Goal: Information Seeking & Learning: Check status

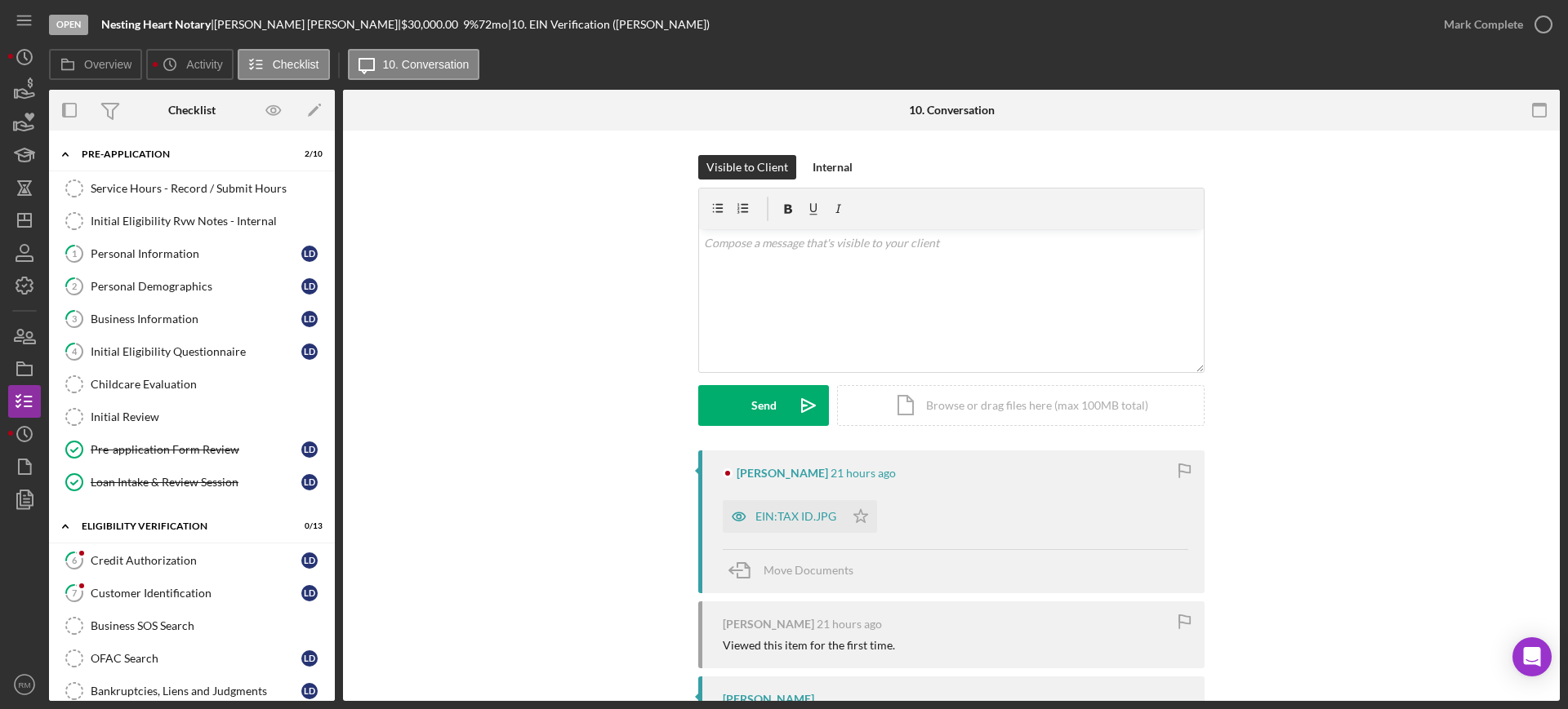
scroll to position [379, 0]
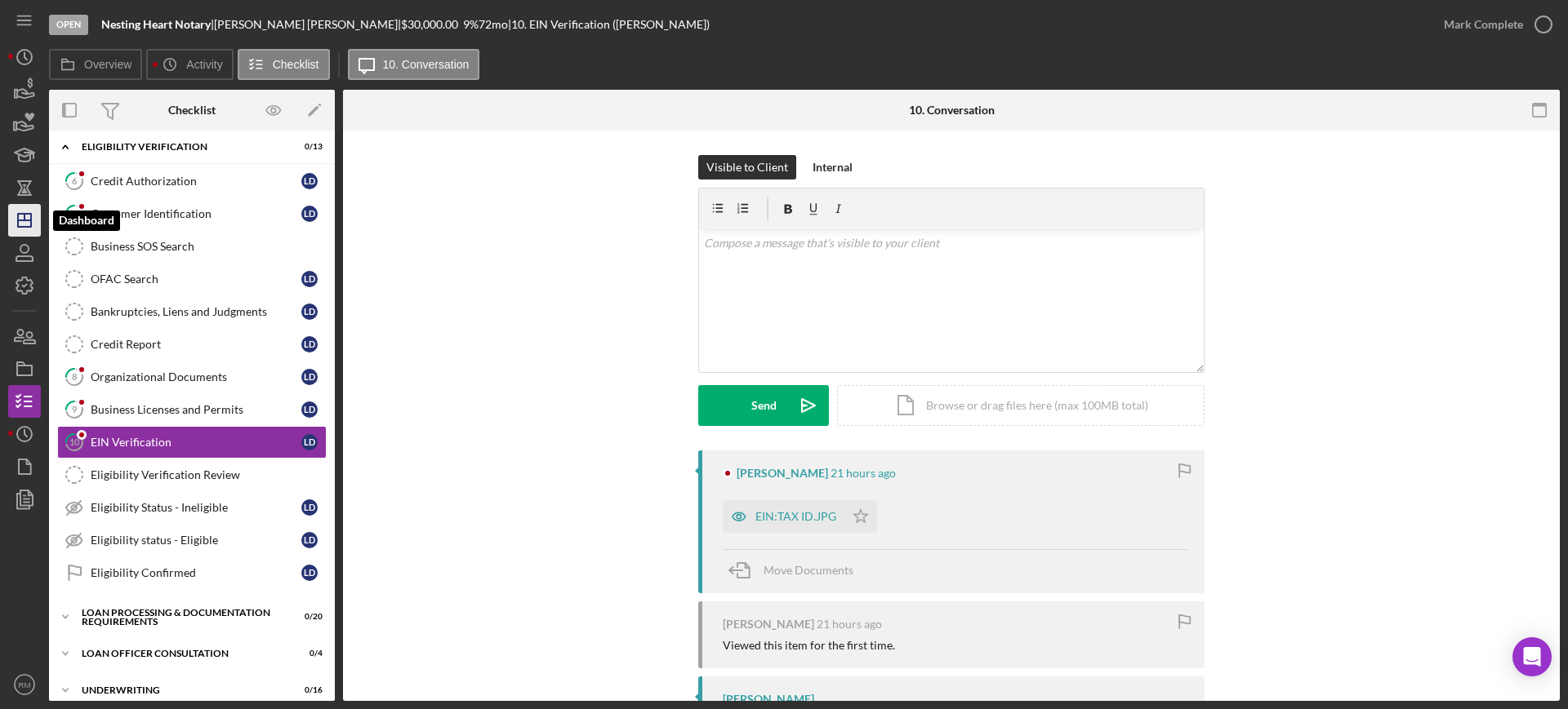
click at [11, 207] on icon "Icon/Dashboard" at bounding box center [24, 220] width 41 height 41
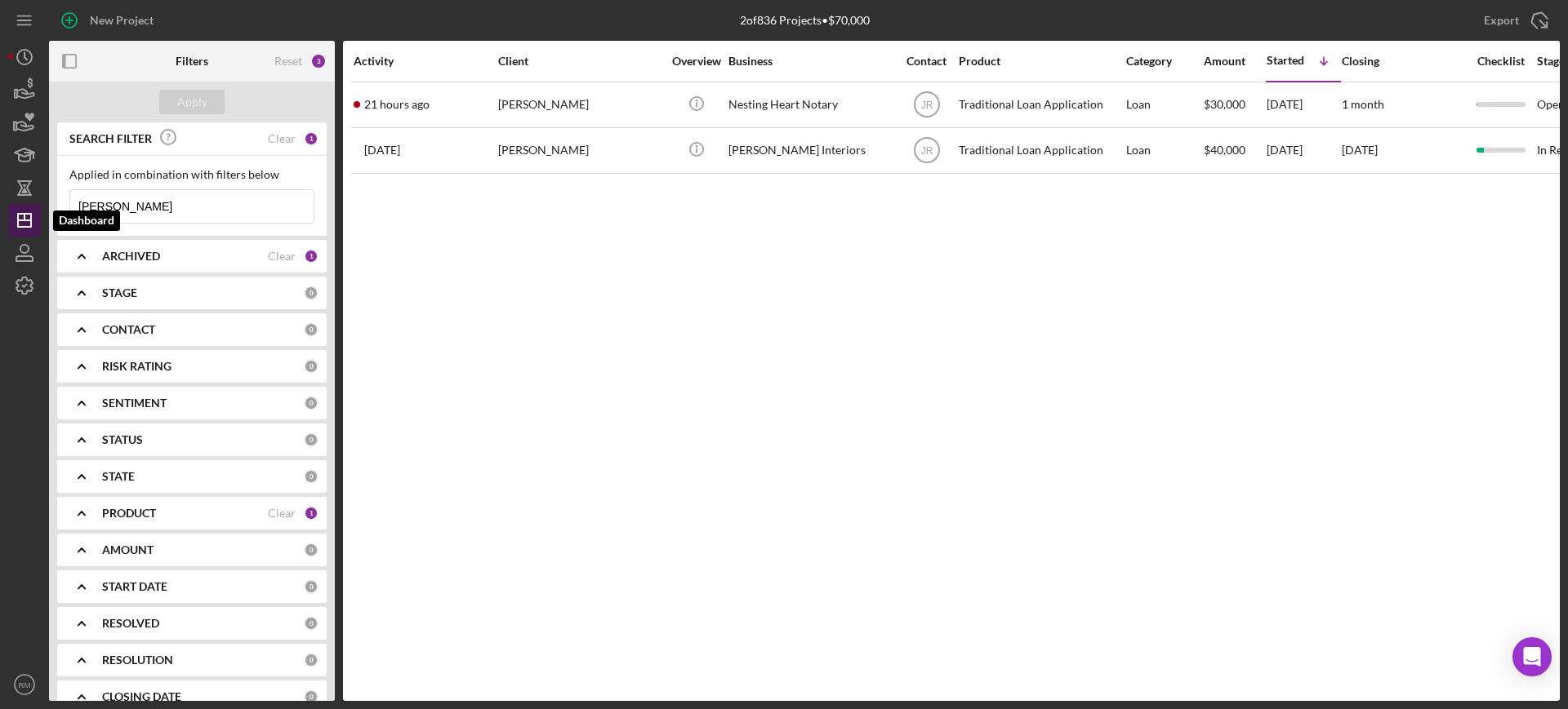
click at [11, 207] on icon "Icon/Dashboard" at bounding box center [24, 220] width 41 height 41
click at [172, 200] on input "latrice davis" at bounding box center [192, 206] width 243 height 32
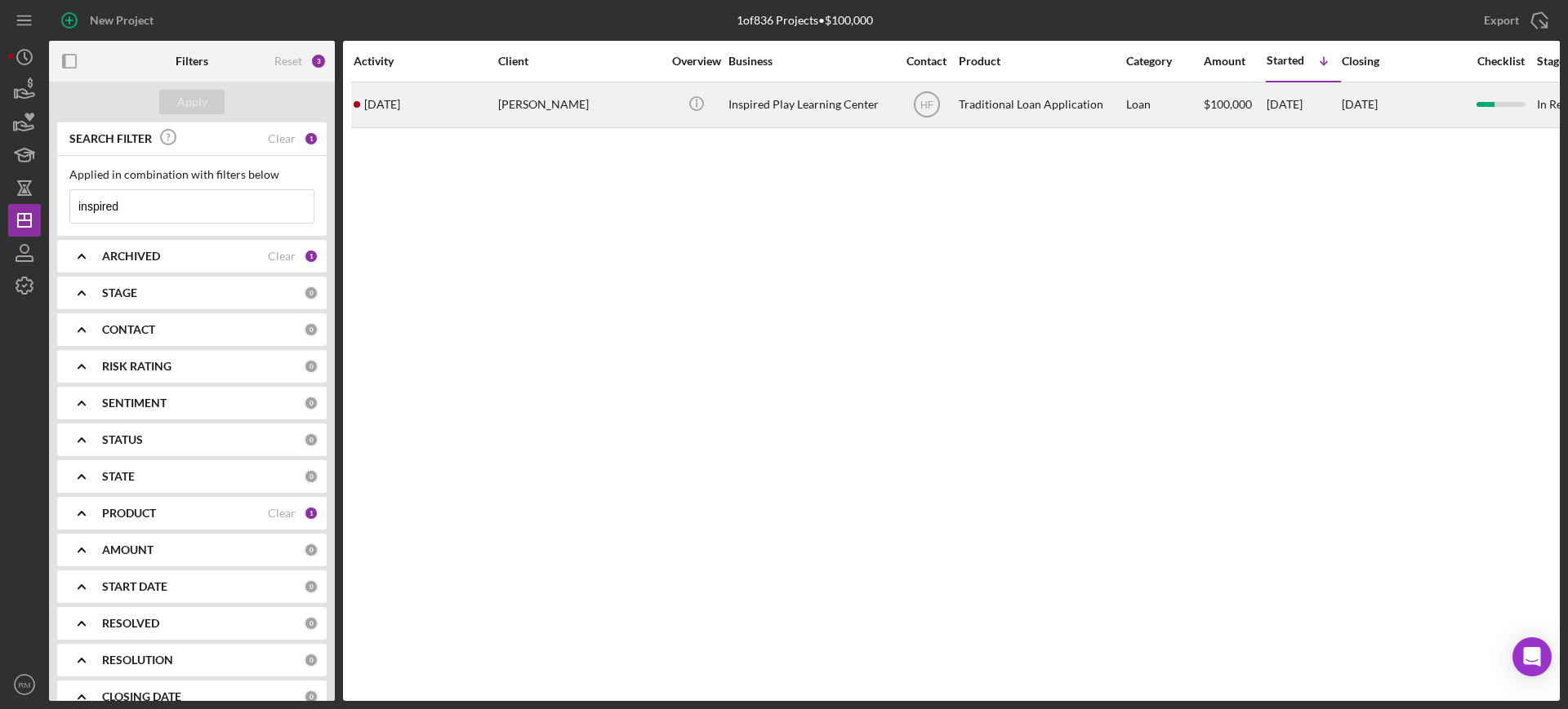
type input "inspired"
click at [496, 117] on td "3 months ago Melissa Machkhashvili" at bounding box center [426, 104] width 145 height 46
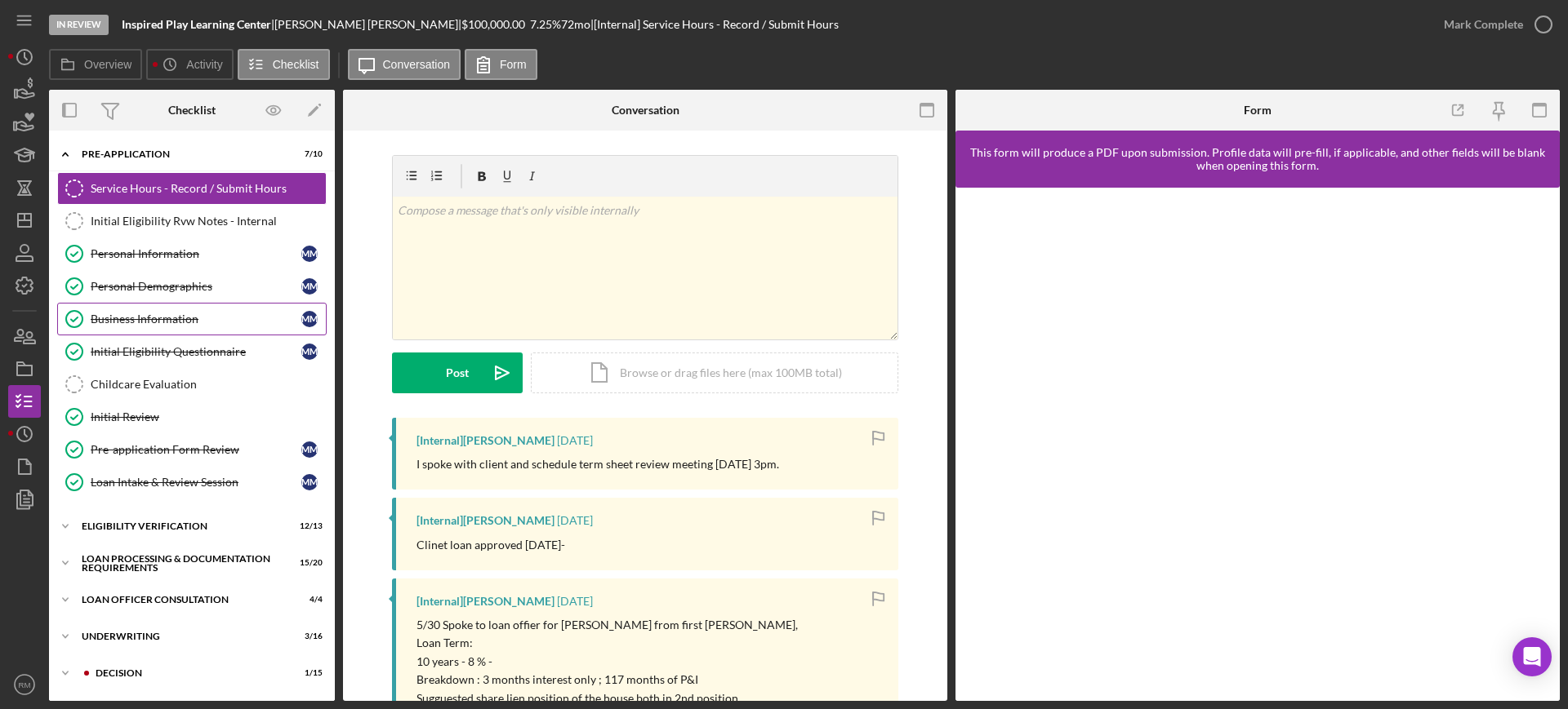
click at [174, 305] on link "Business Information Business Information M M" at bounding box center [192, 319] width 270 height 32
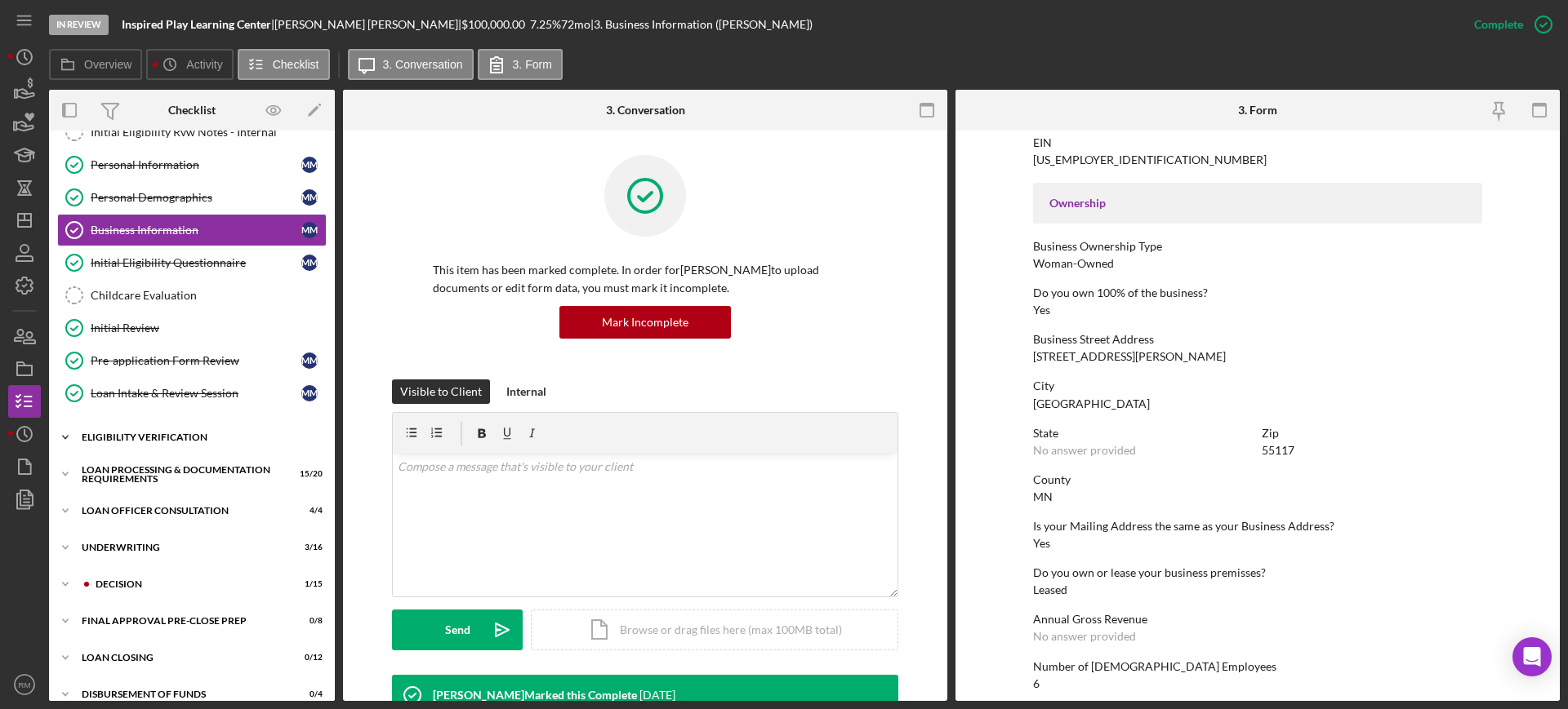
scroll to position [97, 0]
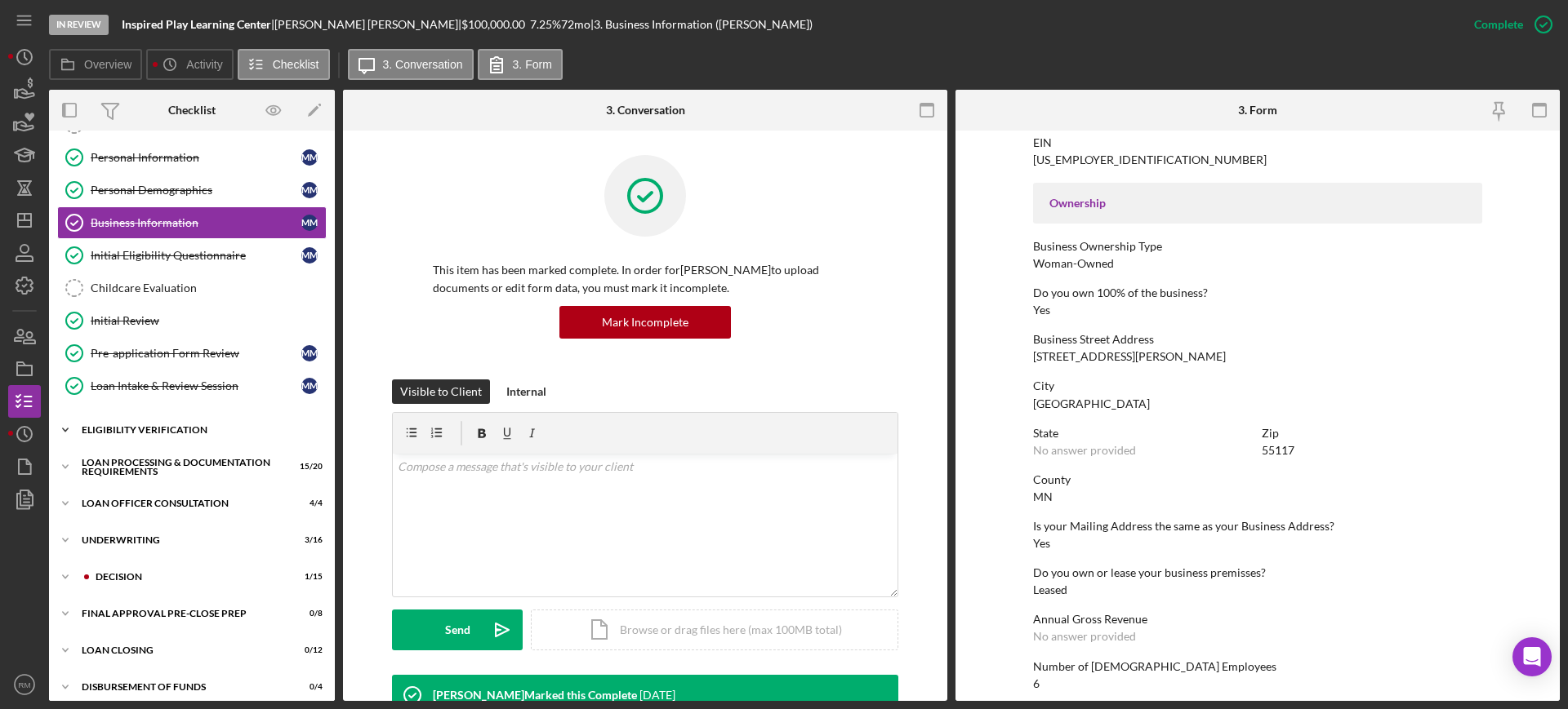
click at [120, 440] on div "Icon/Expander Eligibility Verification 12 / 13" at bounding box center [192, 429] width 286 height 32
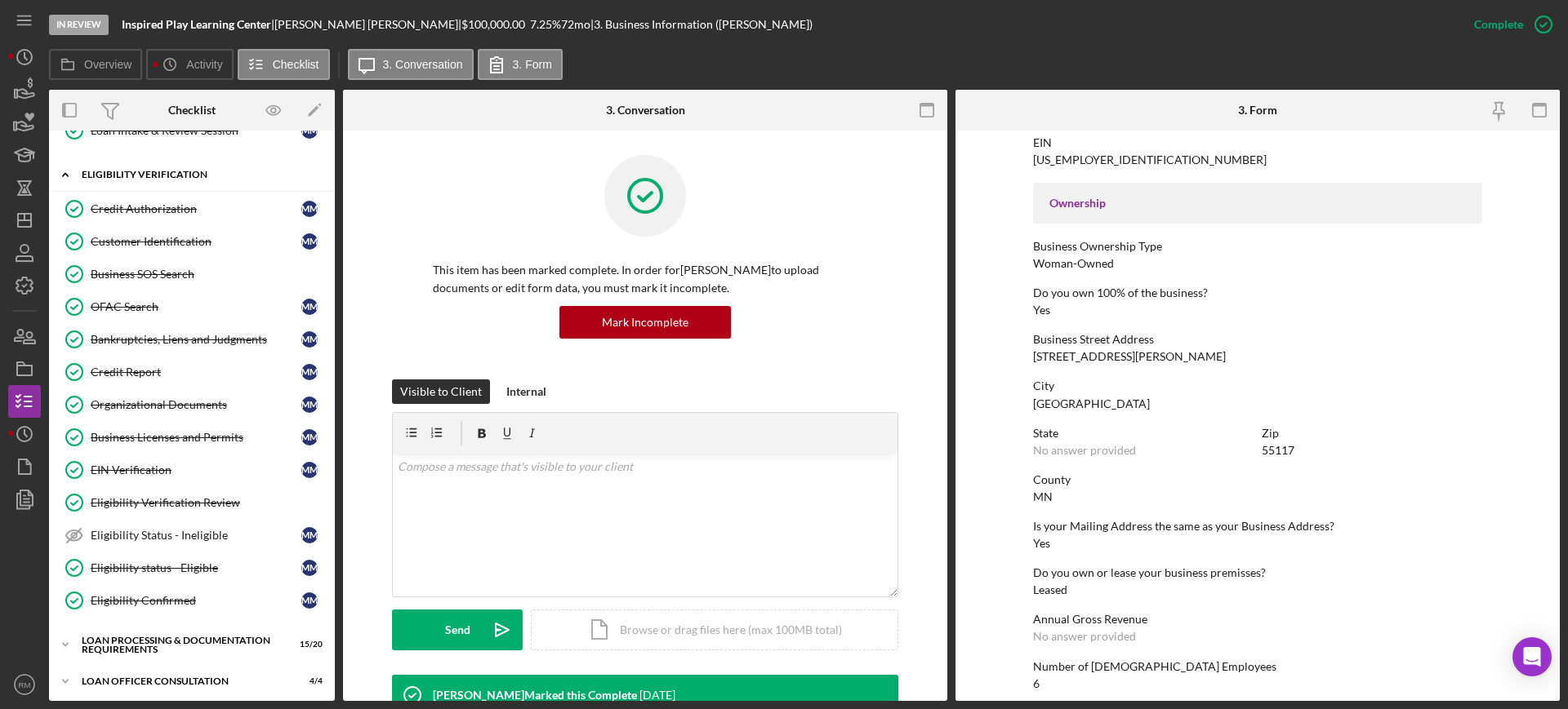
scroll to position [359, 0]
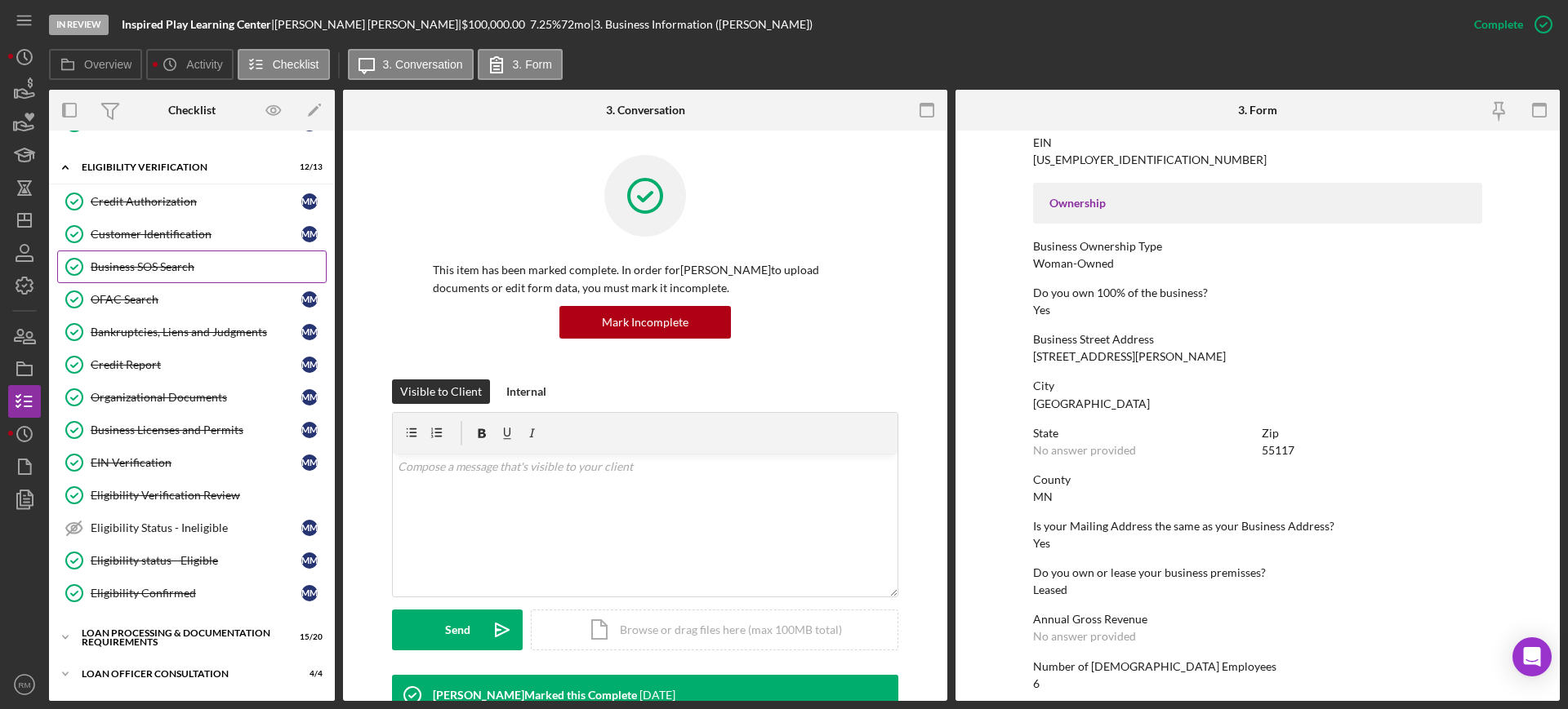
click at [166, 273] on div "Business SOS Search" at bounding box center [208, 267] width 235 height 13
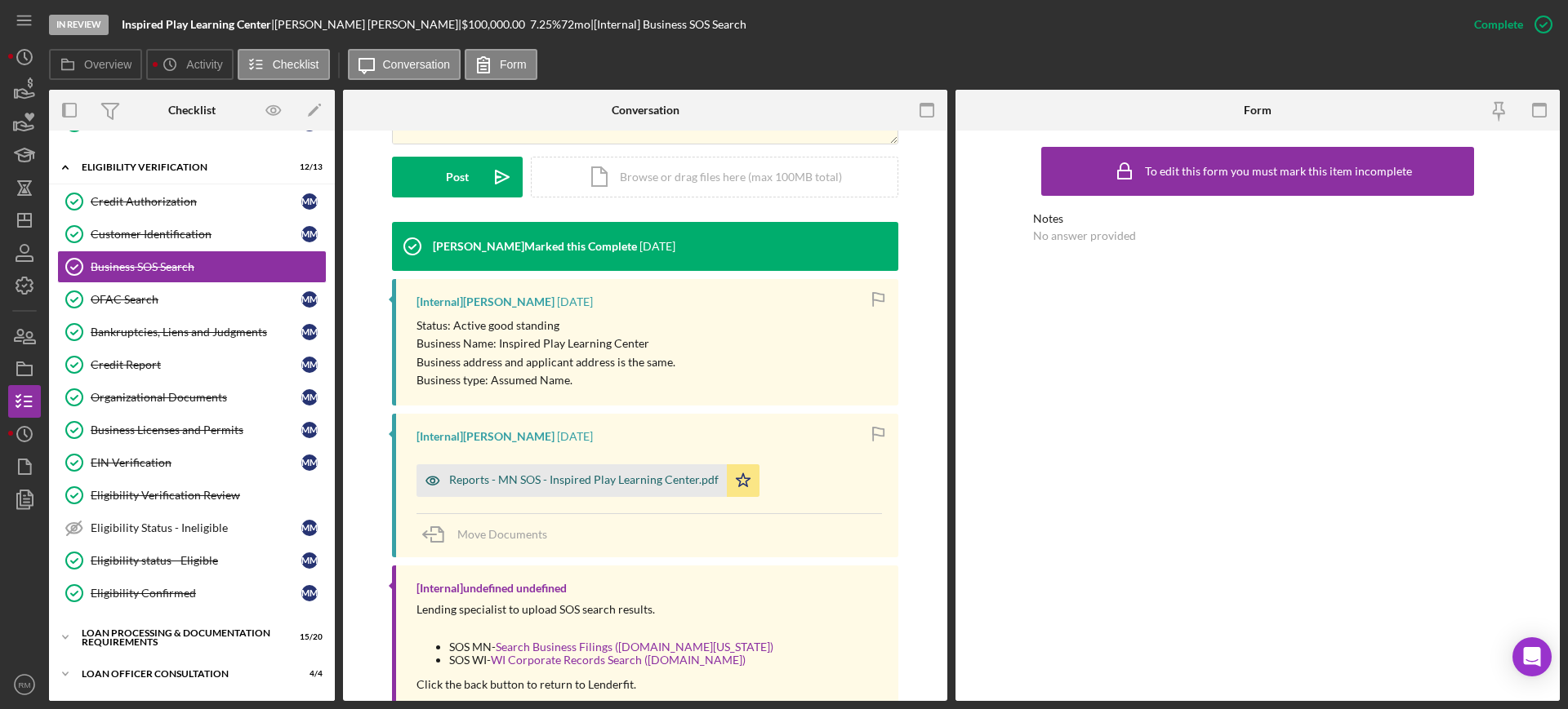
click at [563, 479] on div "Reports - MN SOS - Inspired Play Learning Center.pdf" at bounding box center [584, 480] width 270 height 13
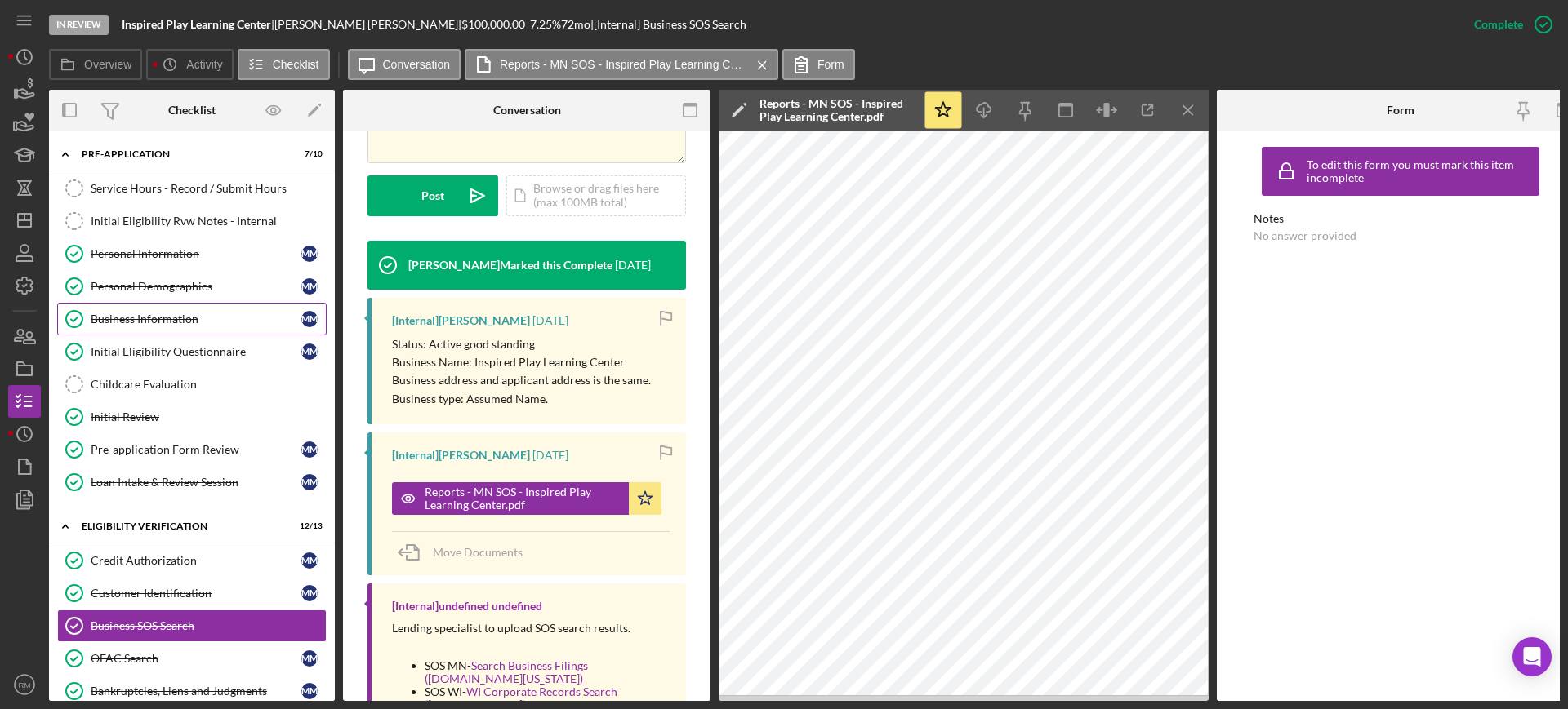
click at [175, 313] on div "Business Information" at bounding box center [196, 320] width 211 height 13
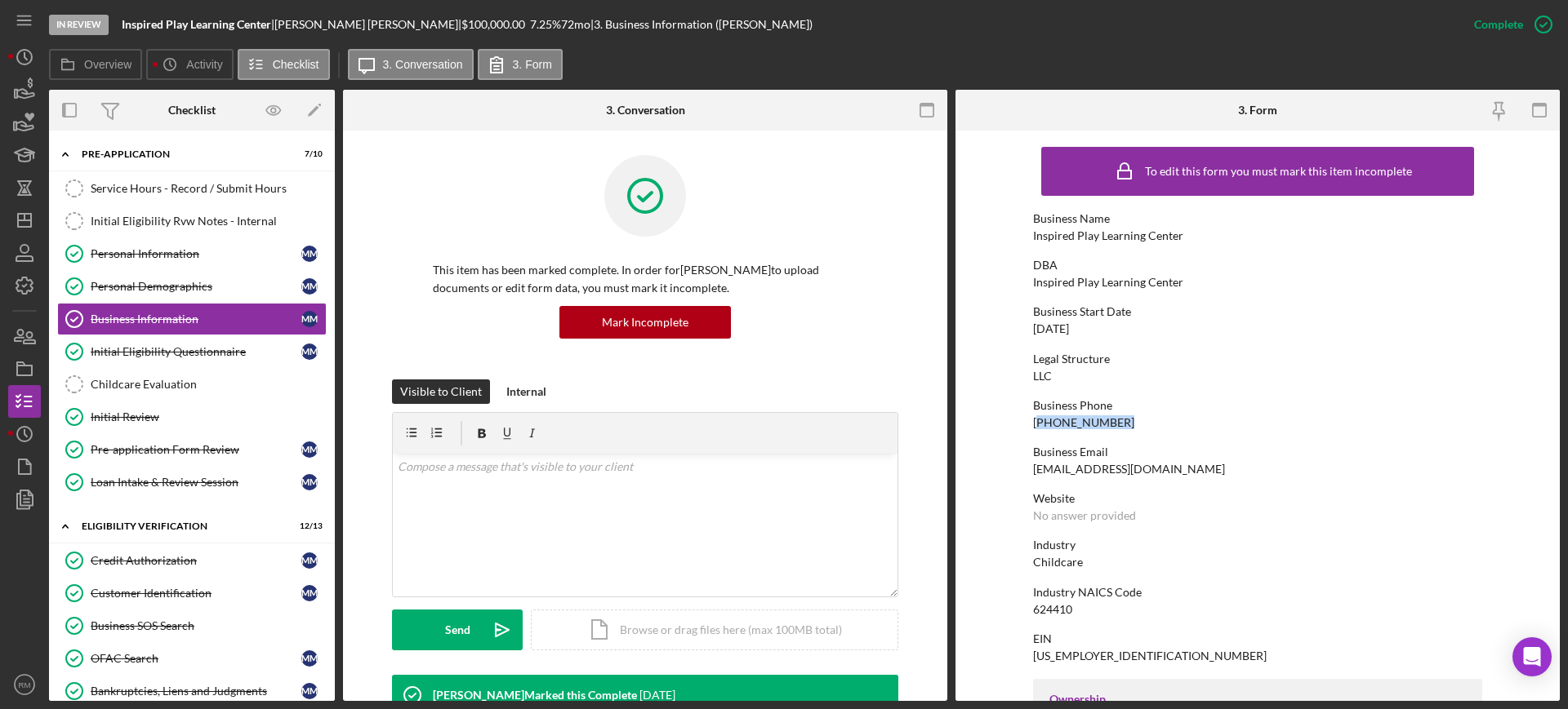
drag, startPoint x: 1112, startPoint y: 422, endPoint x: 1033, endPoint y: 419, distance: 79.1
click at [1033, 419] on div "Business Phone (612) 203-3969" at bounding box center [1257, 414] width 449 height 30
copy div "[PHONE_NUMBER]"
click at [25, 343] on icon "button" at bounding box center [29, 338] width 12 height 12
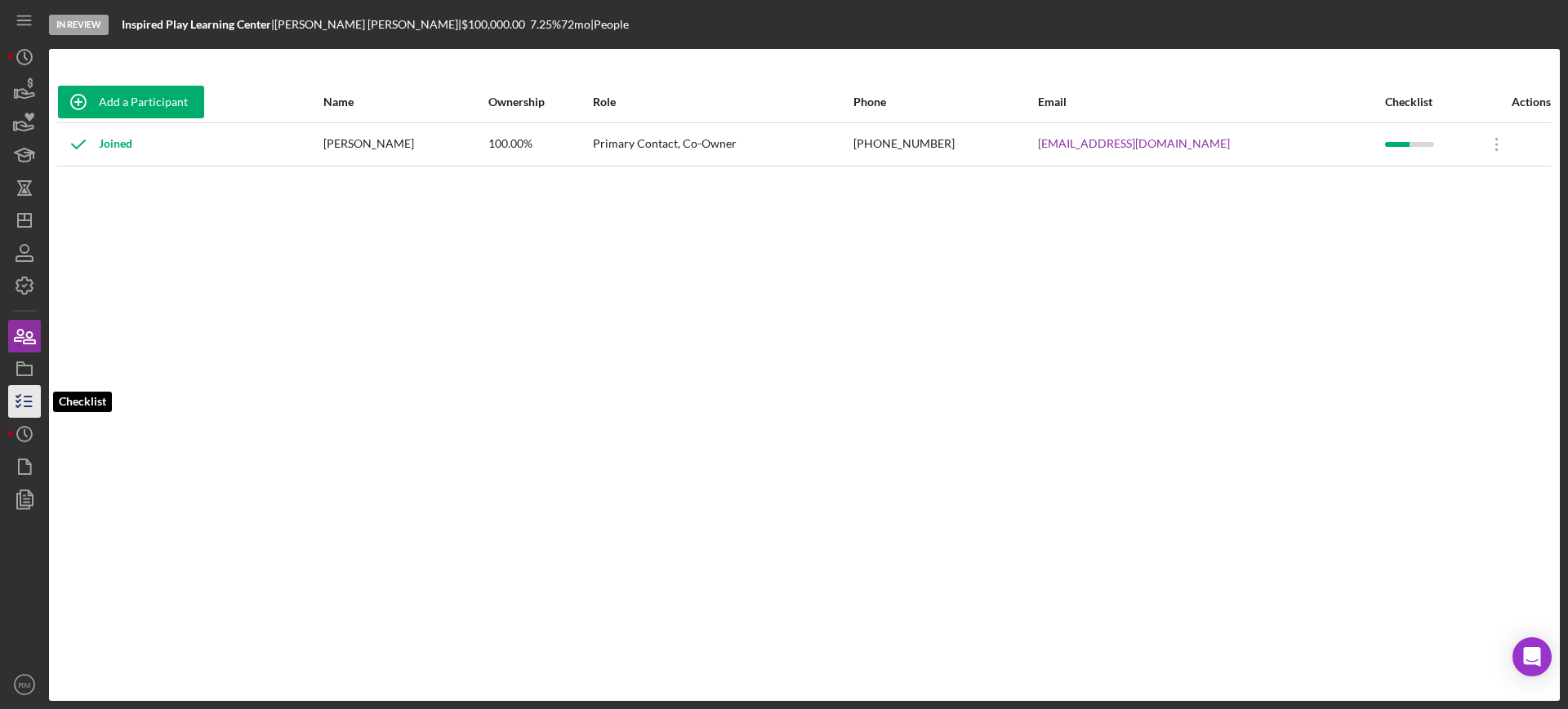
click at [23, 395] on icon "button" at bounding box center [24, 401] width 41 height 41
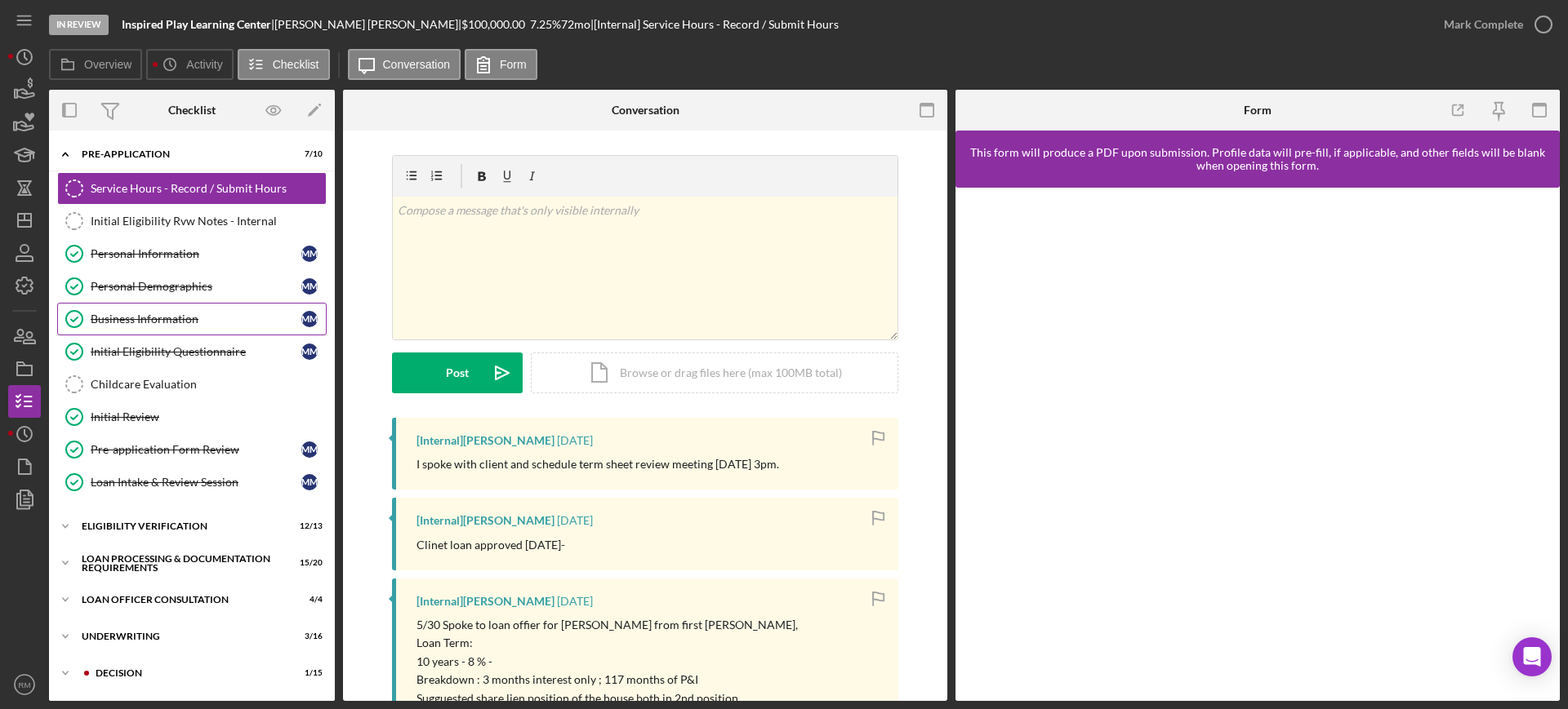
click at [194, 311] on link "Business Information Business Information M M" at bounding box center [192, 319] width 270 height 32
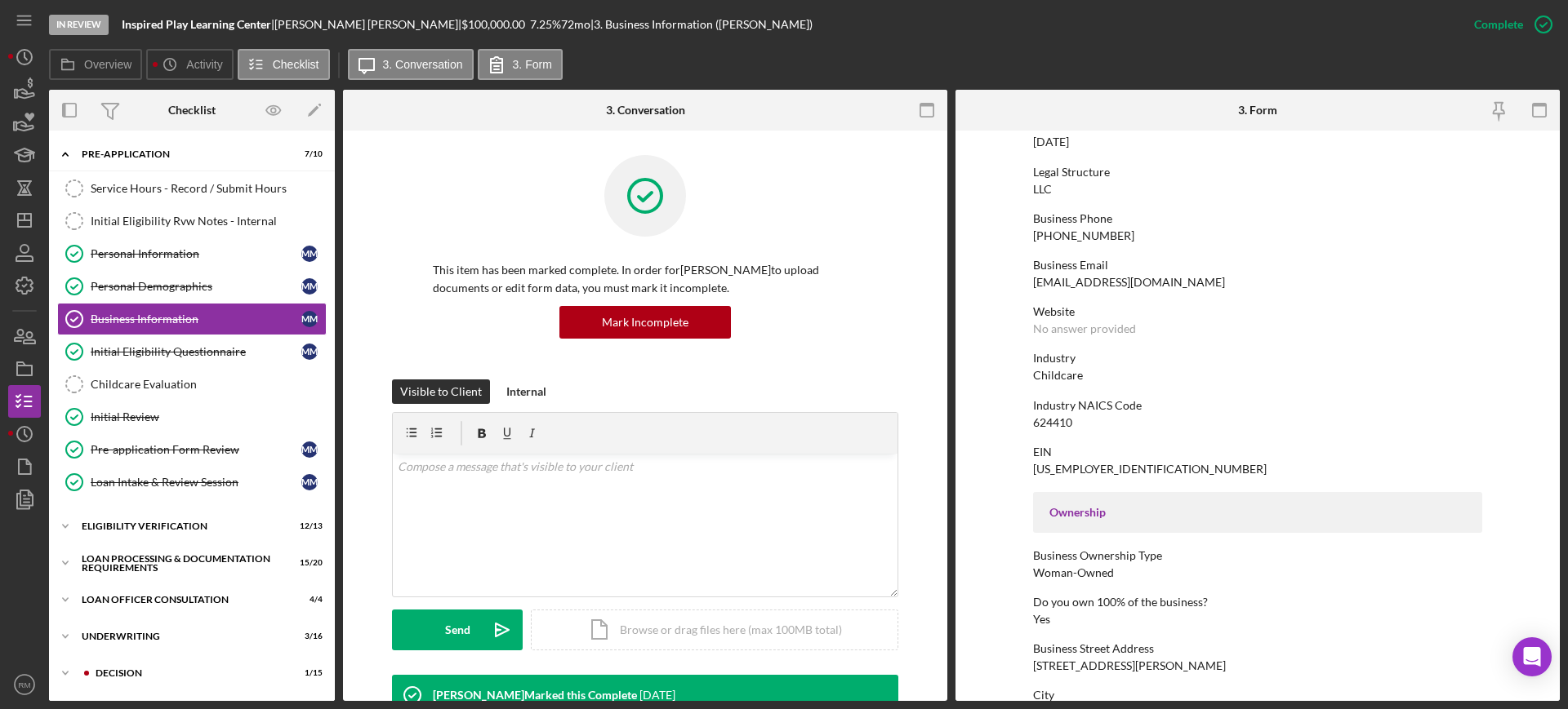
scroll to position [188, 0]
drag, startPoint x: 1102, startPoint y: 467, endPoint x: 1028, endPoint y: 471, distance: 74.1
click at [1028, 471] on form "To edit this form you must mark this item incomplete Business Name Inspired Pla…" at bounding box center [1257, 416] width 605 height 571
copy div "33-4481545"
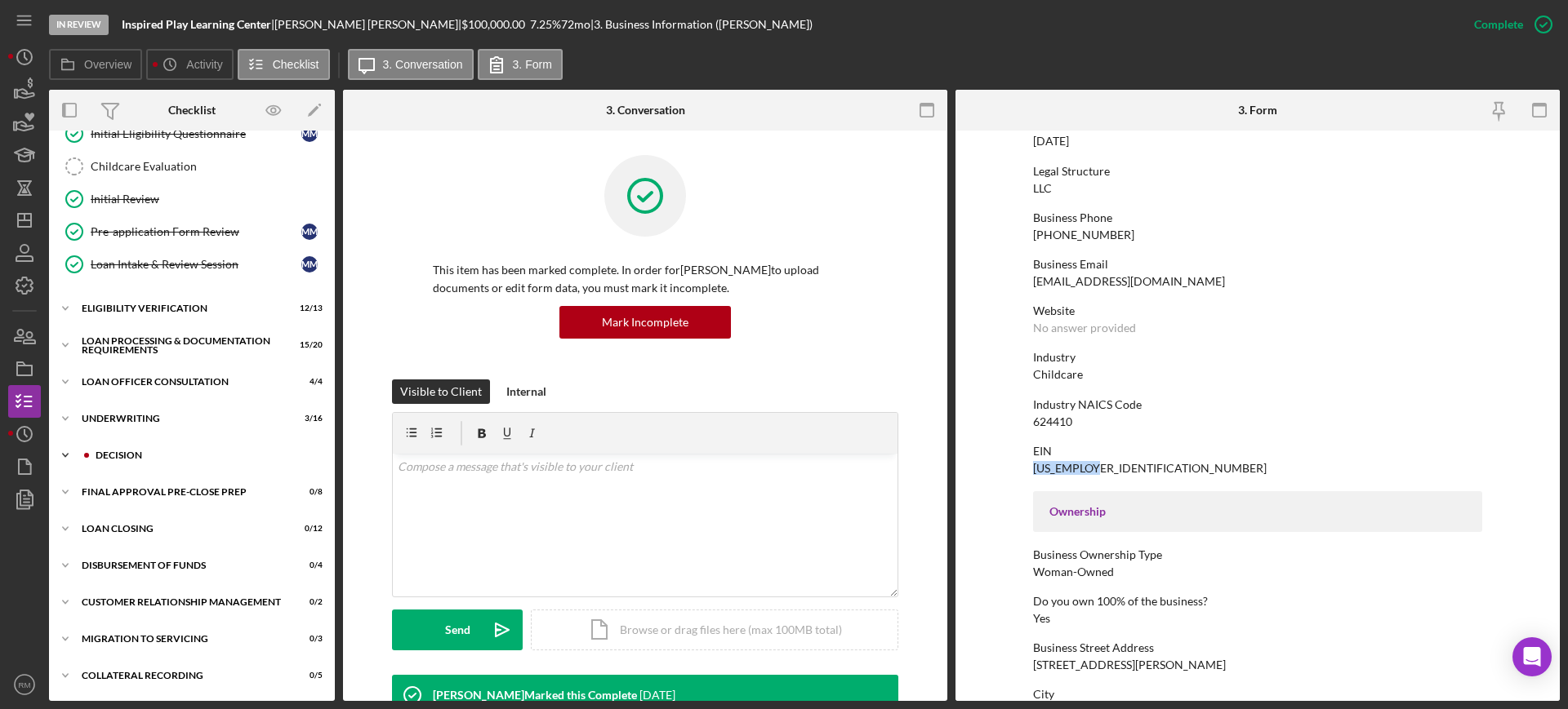
click at [133, 445] on div "Icon/Expander Decision 1 / 15" at bounding box center [192, 455] width 286 height 32
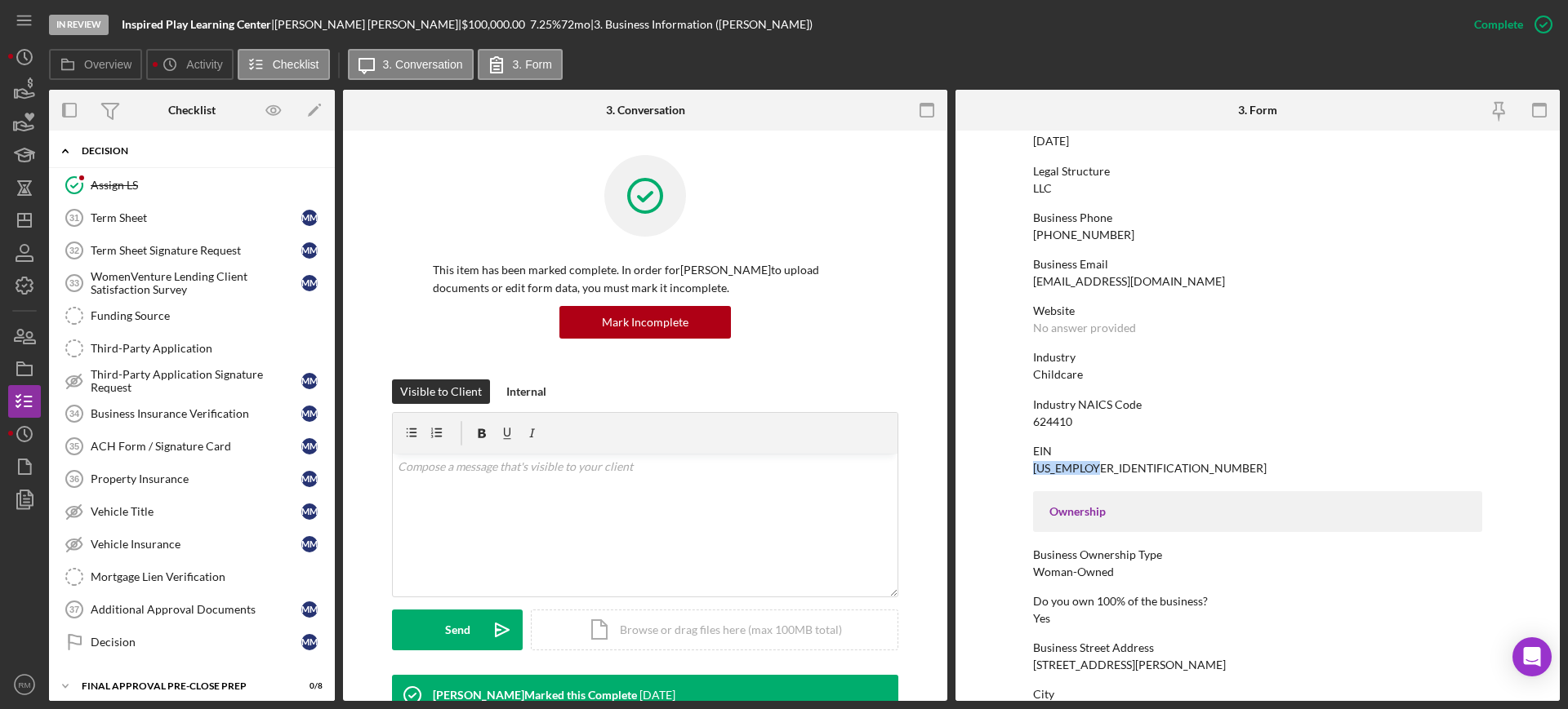
scroll to position [548, 0]
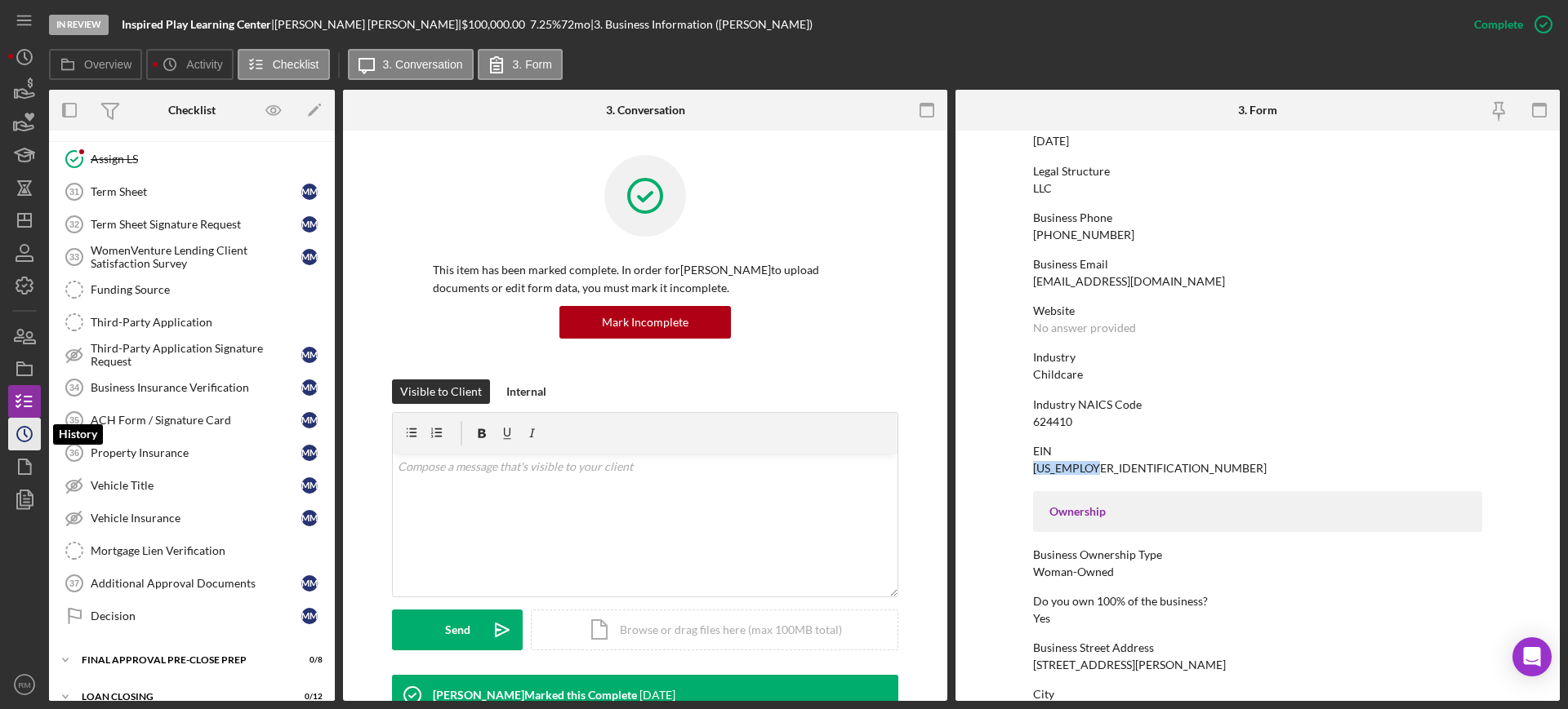
click at [28, 429] on circle "button" at bounding box center [25, 434] width 15 height 15
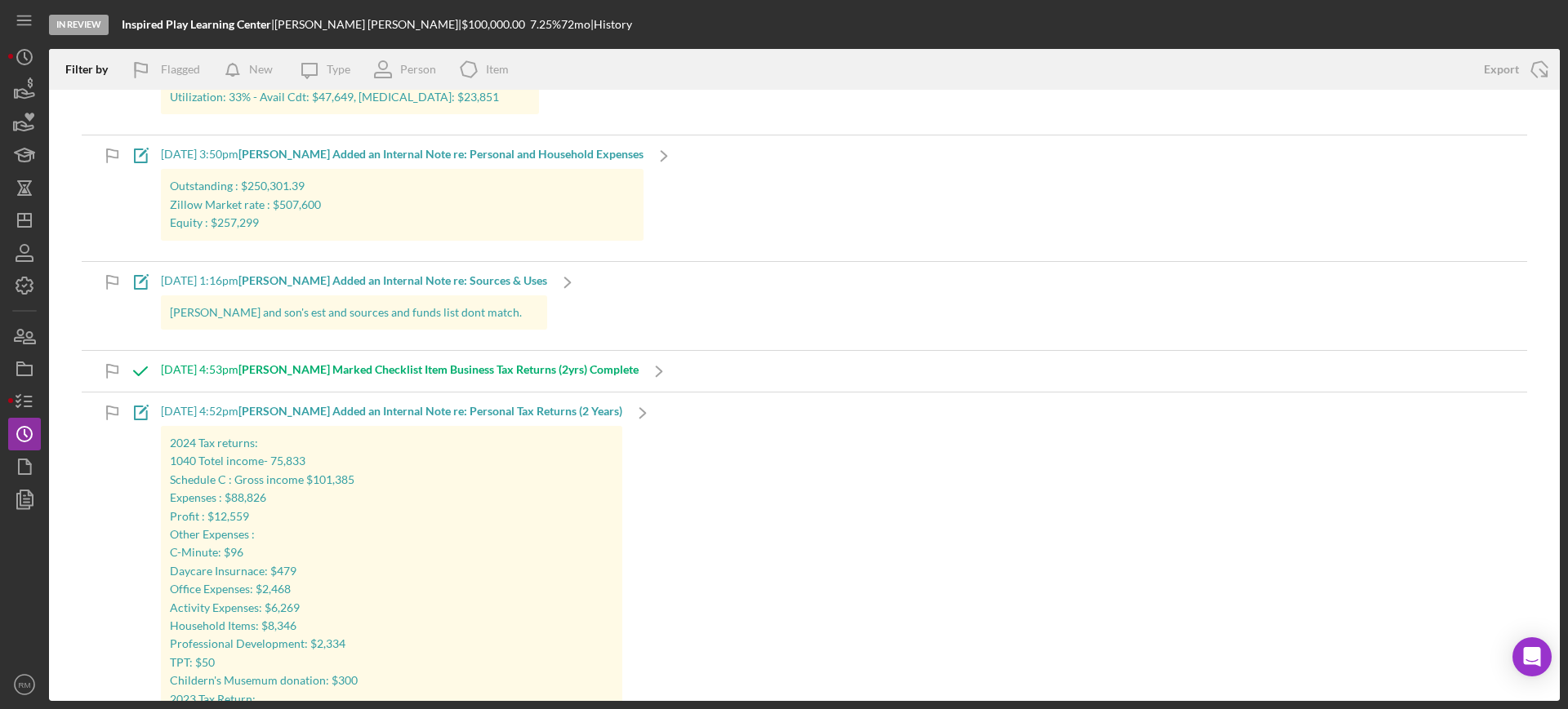
scroll to position [2267, 0]
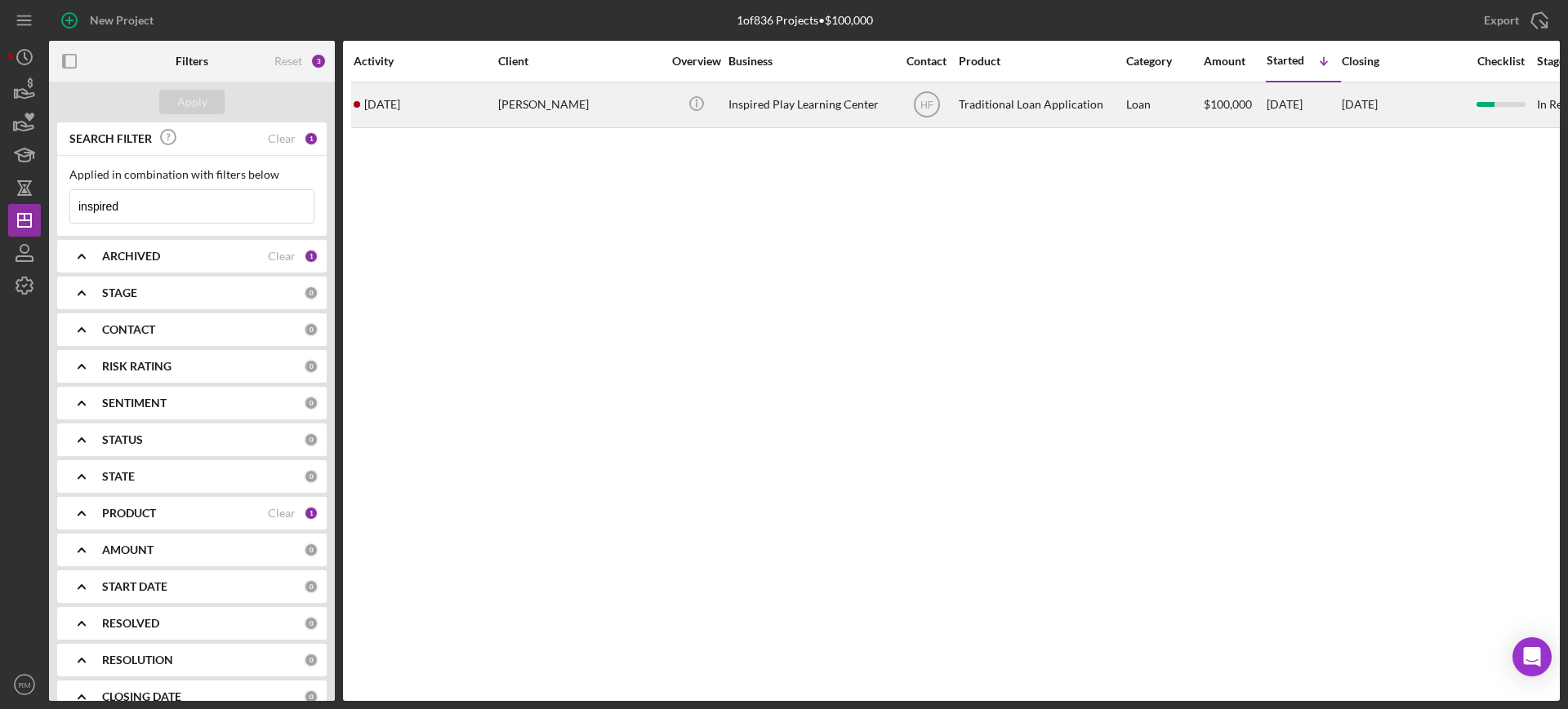
click at [524, 114] on div "[PERSON_NAME]" at bounding box center [580, 105] width 163 height 43
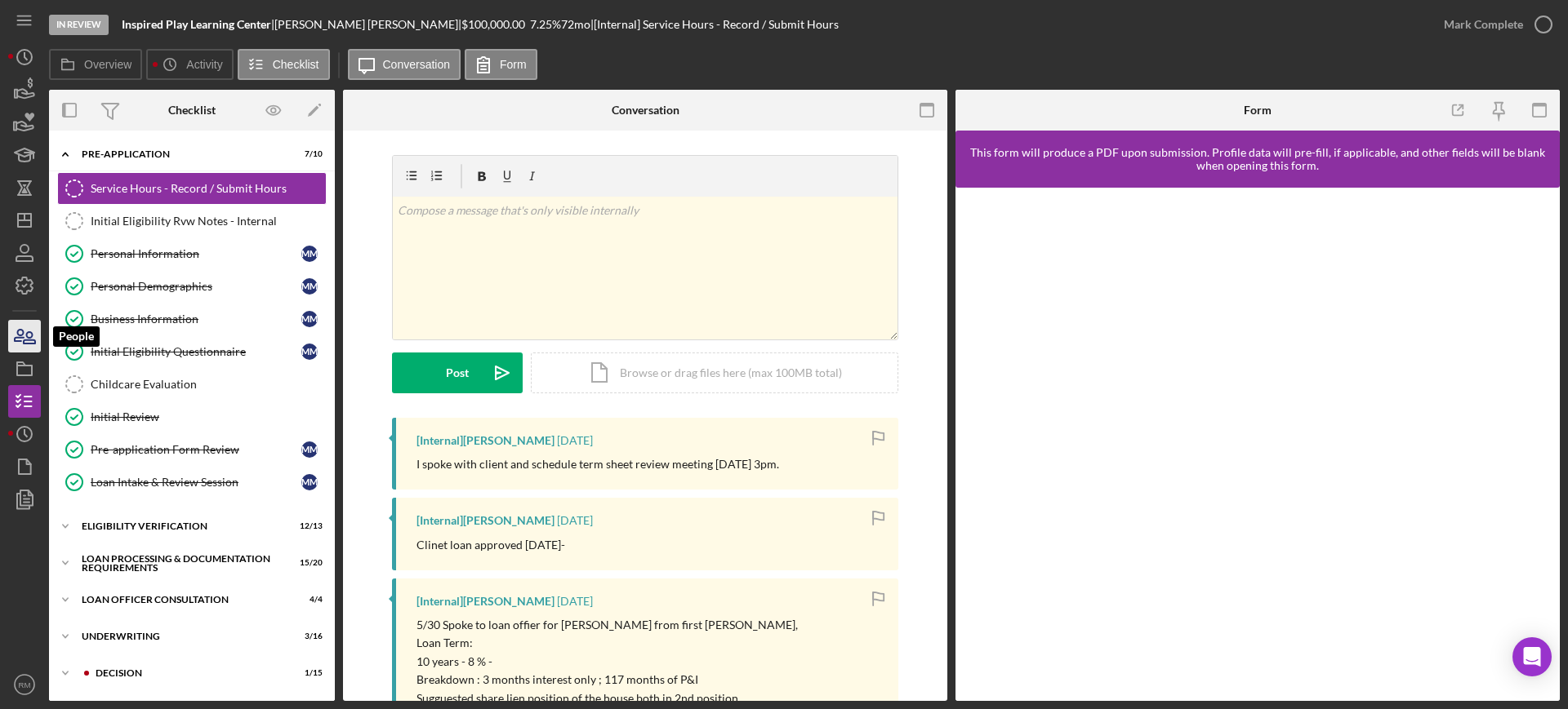
click at [17, 342] on icon "button" at bounding box center [24, 336] width 41 height 41
